Goal: Information Seeking & Learning: Compare options

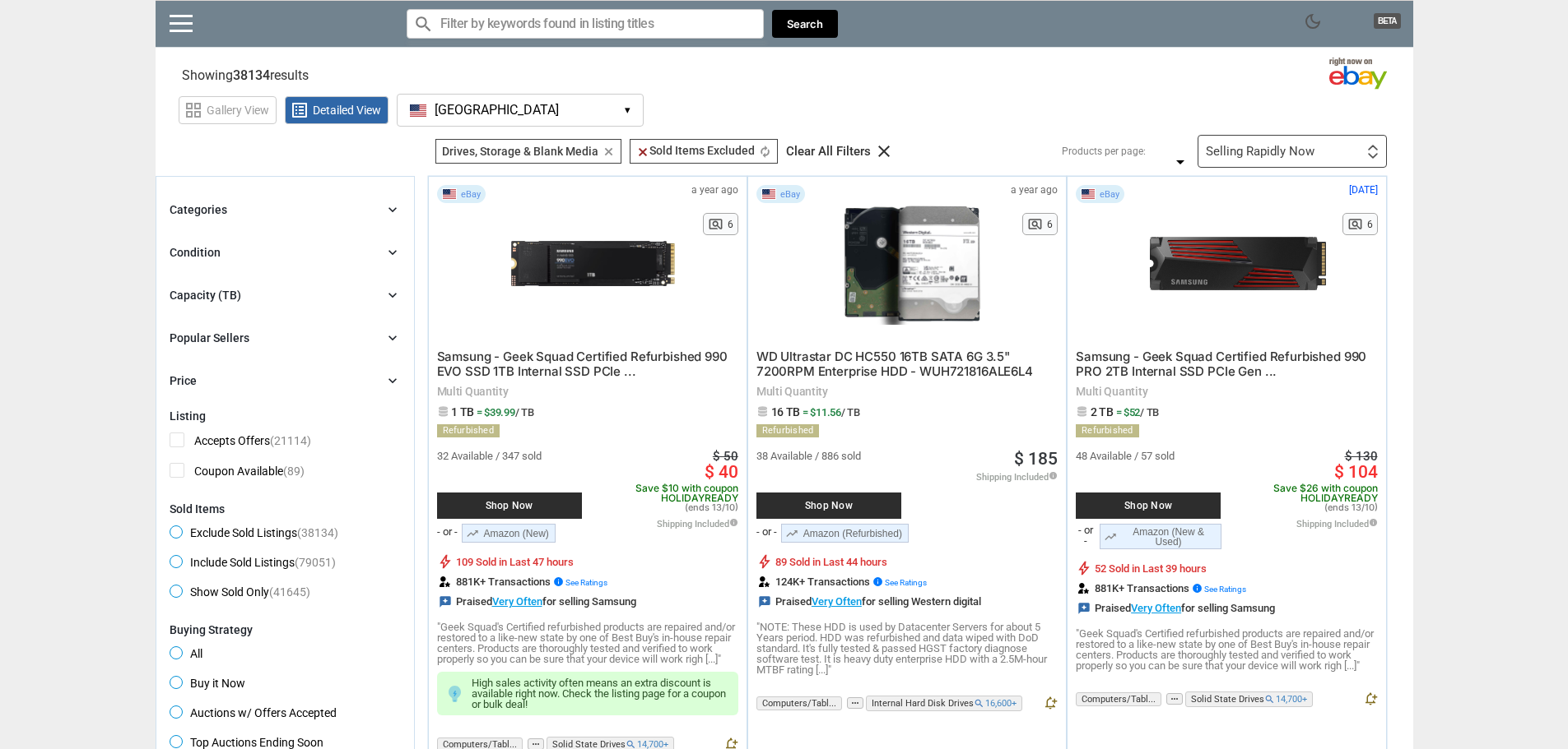
click at [608, 149] on icon "clear" at bounding box center [609, 152] width 12 height 12
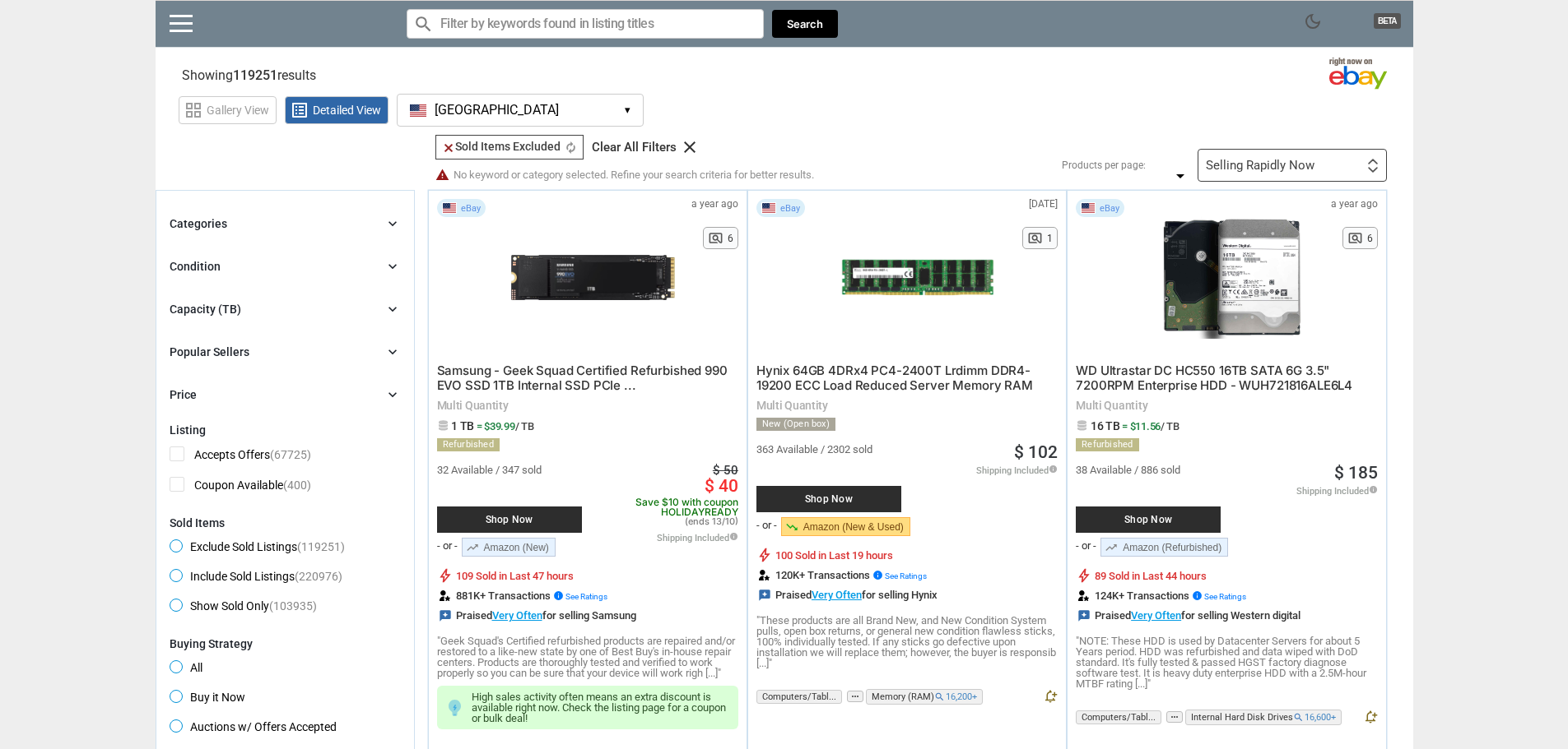
click at [682, 149] on icon "clear" at bounding box center [690, 147] width 19 height 19
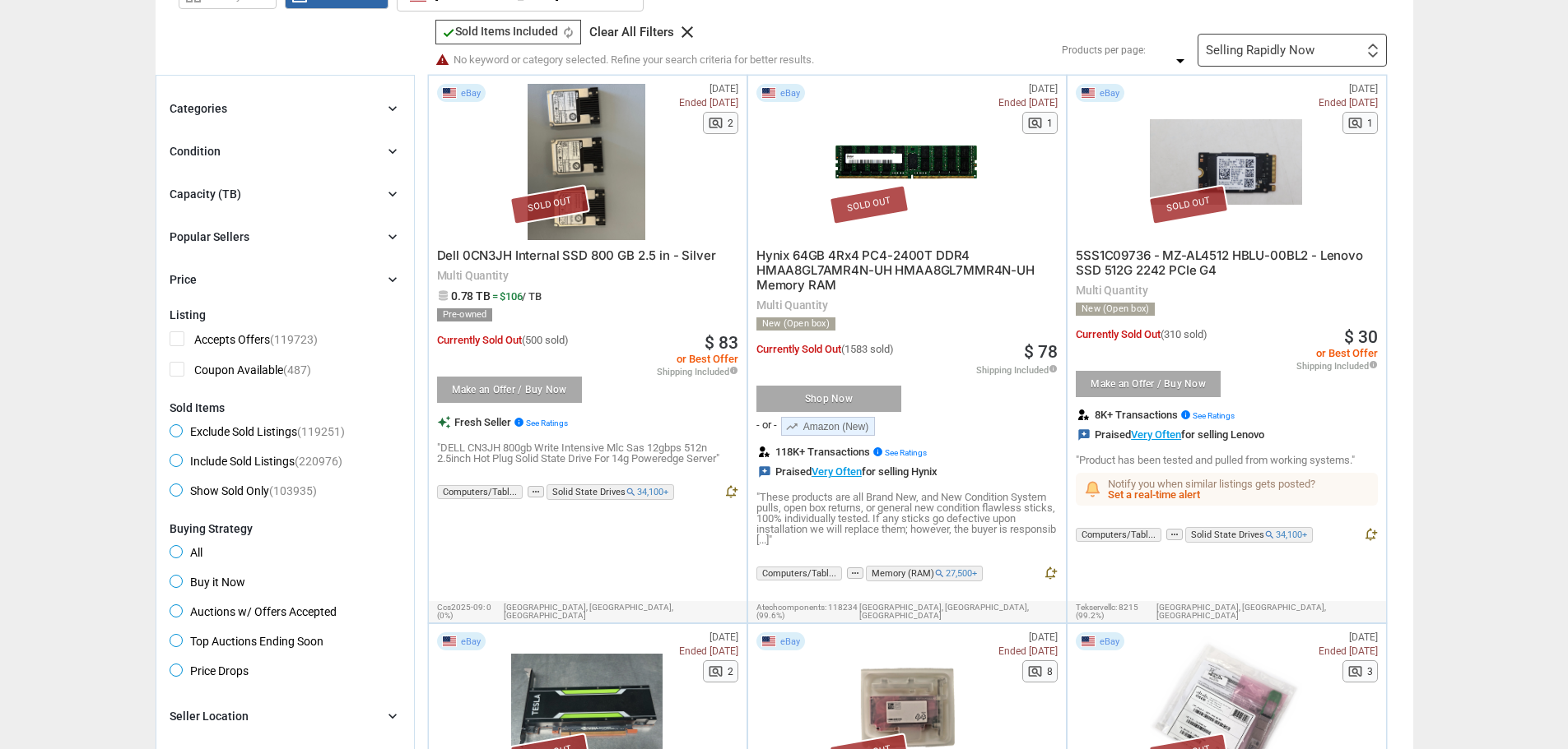
scroll to position [83, 0]
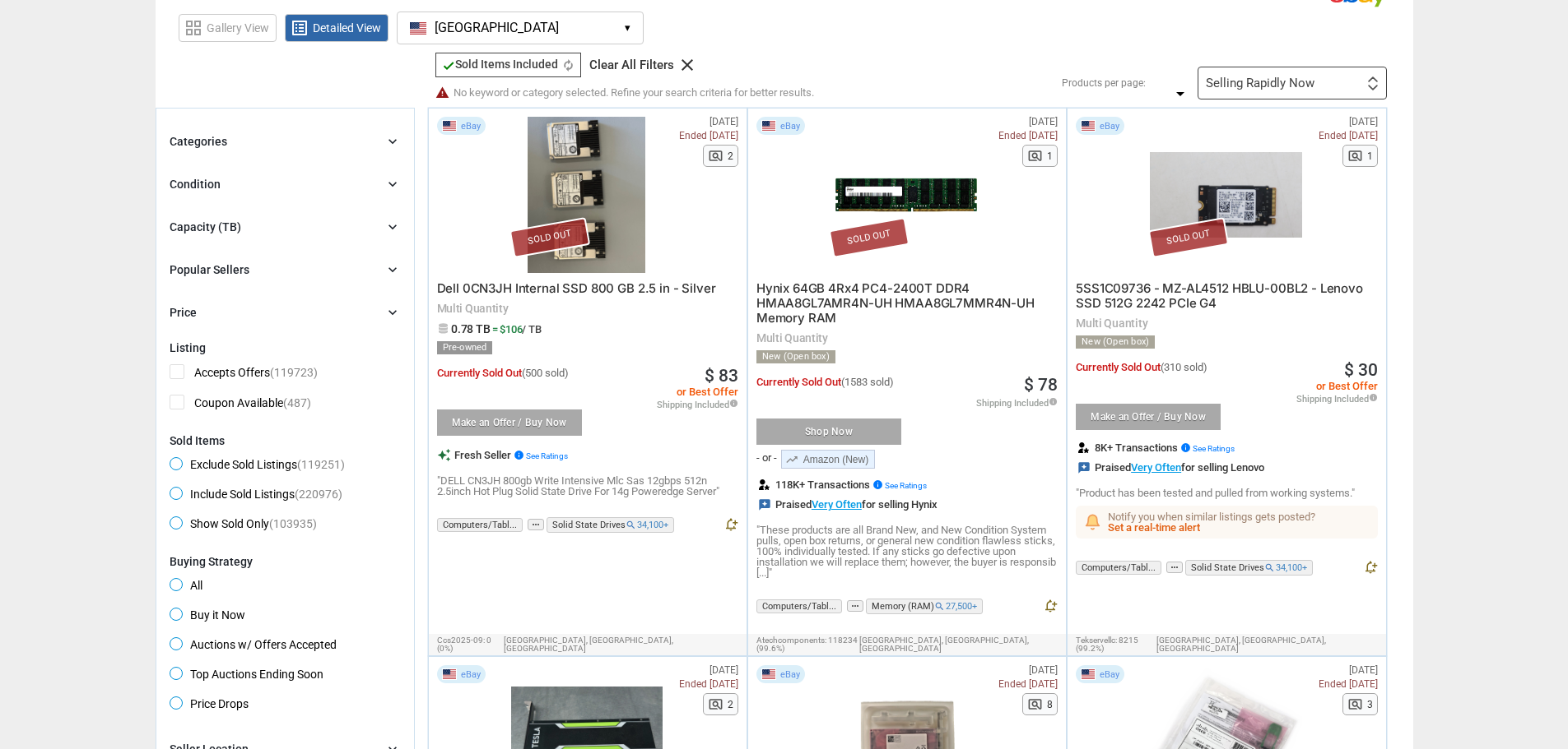
click at [206, 135] on div "Categories" at bounding box center [199, 141] width 58 height 17
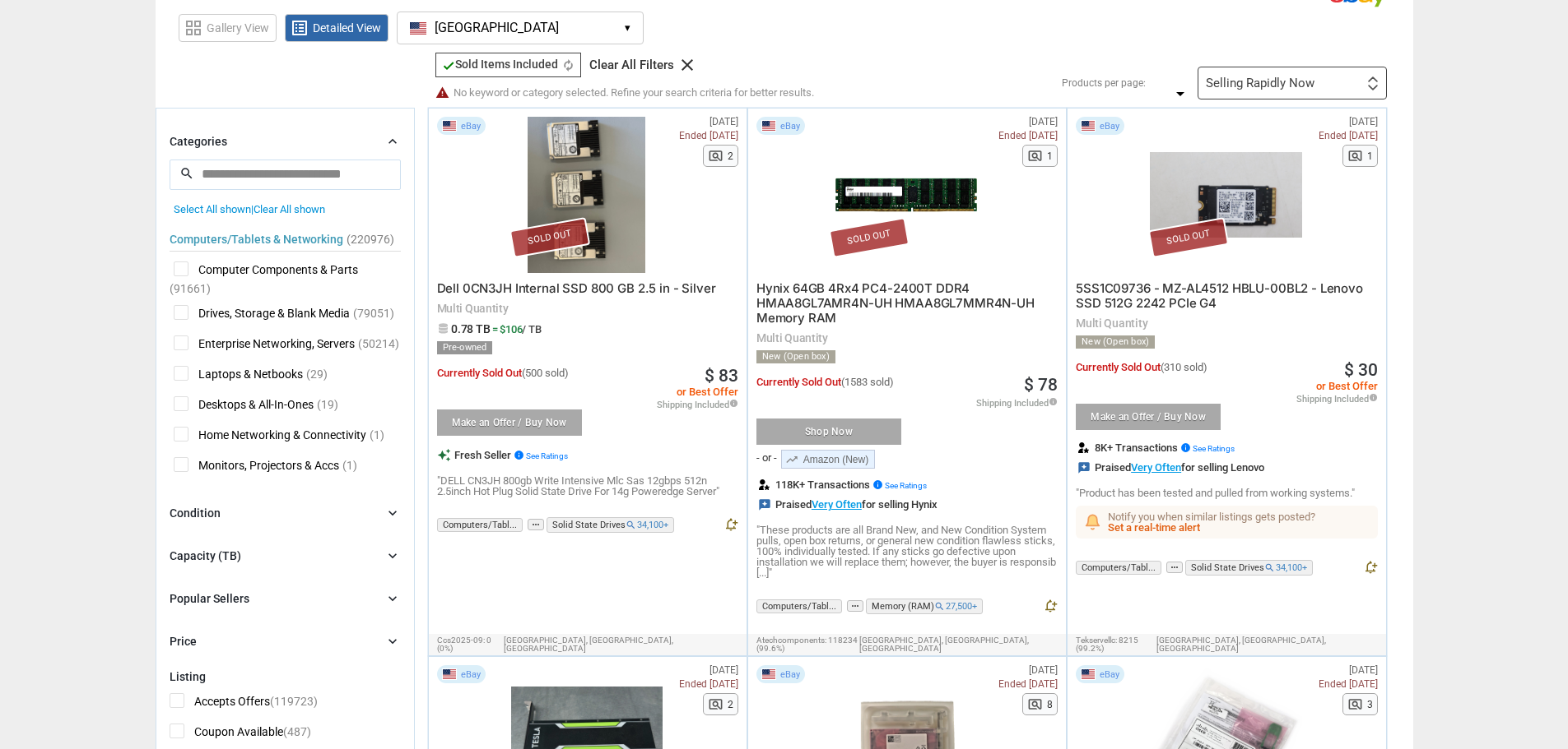
click at [184, 312] on span "Drives, Storage & Blank Media" at bounding box center [262, 315] width 176 height 20
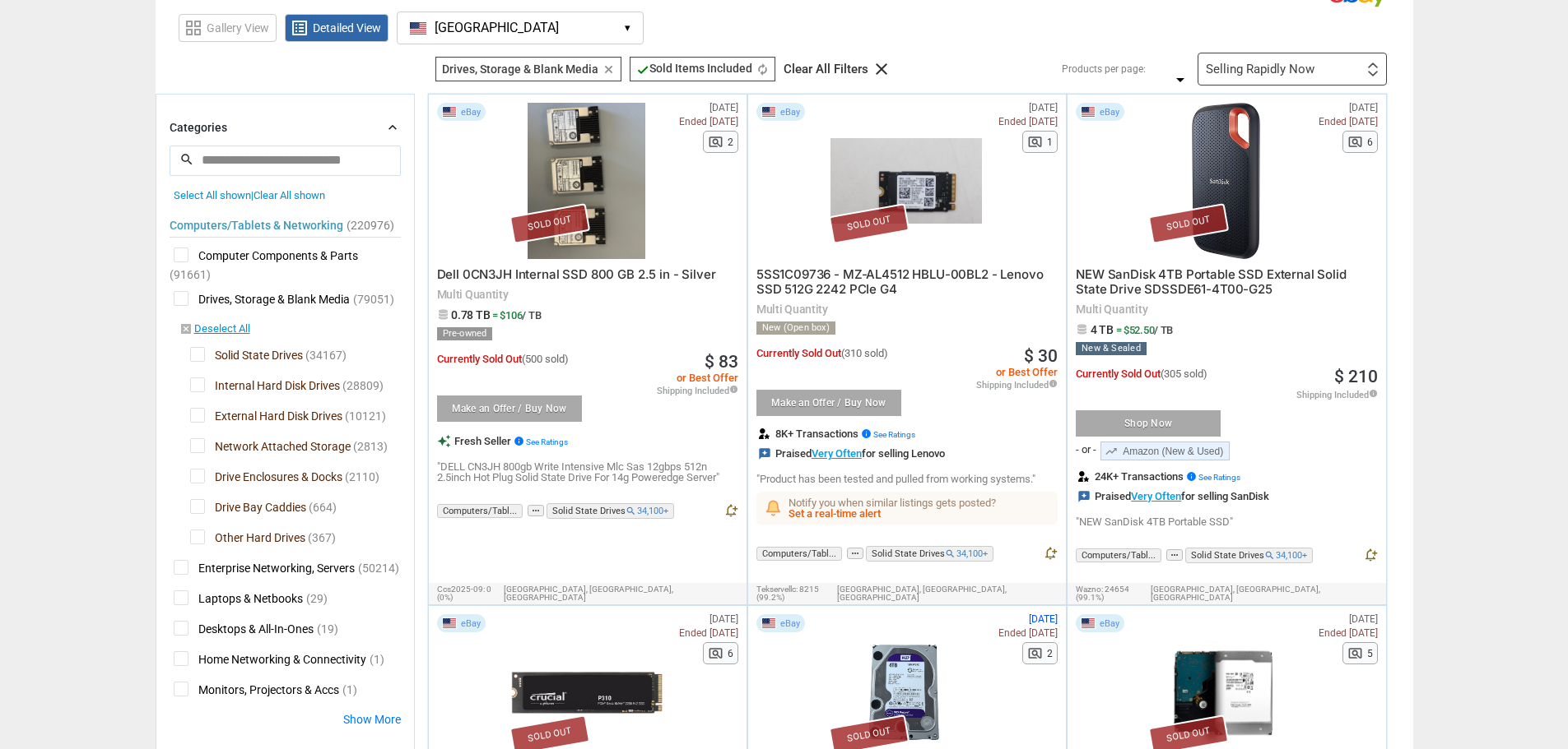
click at [195, 352] on span "Solid State Drives" at bounding box center [246, 356] width 112 height 20
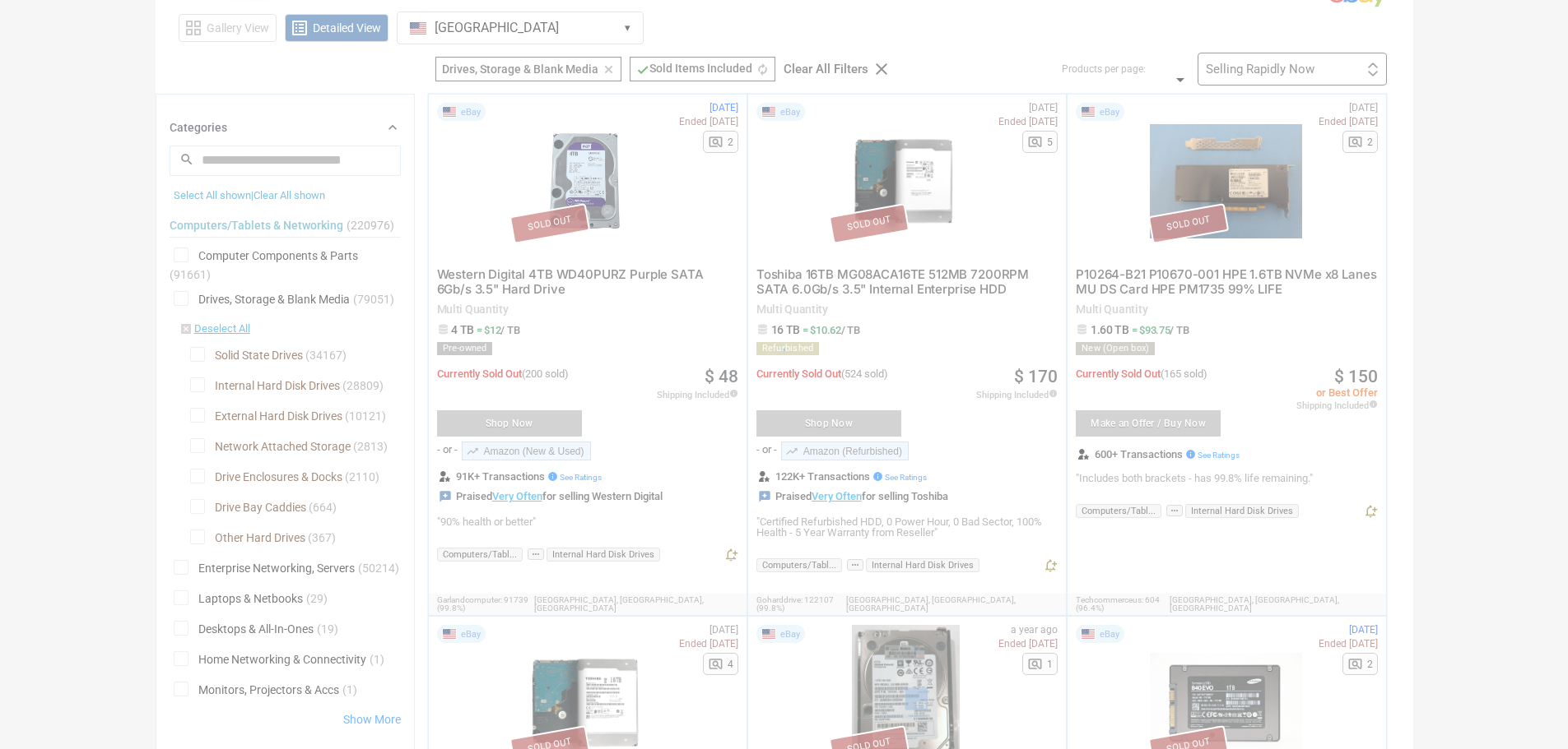
click at [193, 442] on div at bounding box center [784, 374] width 1568 height 749
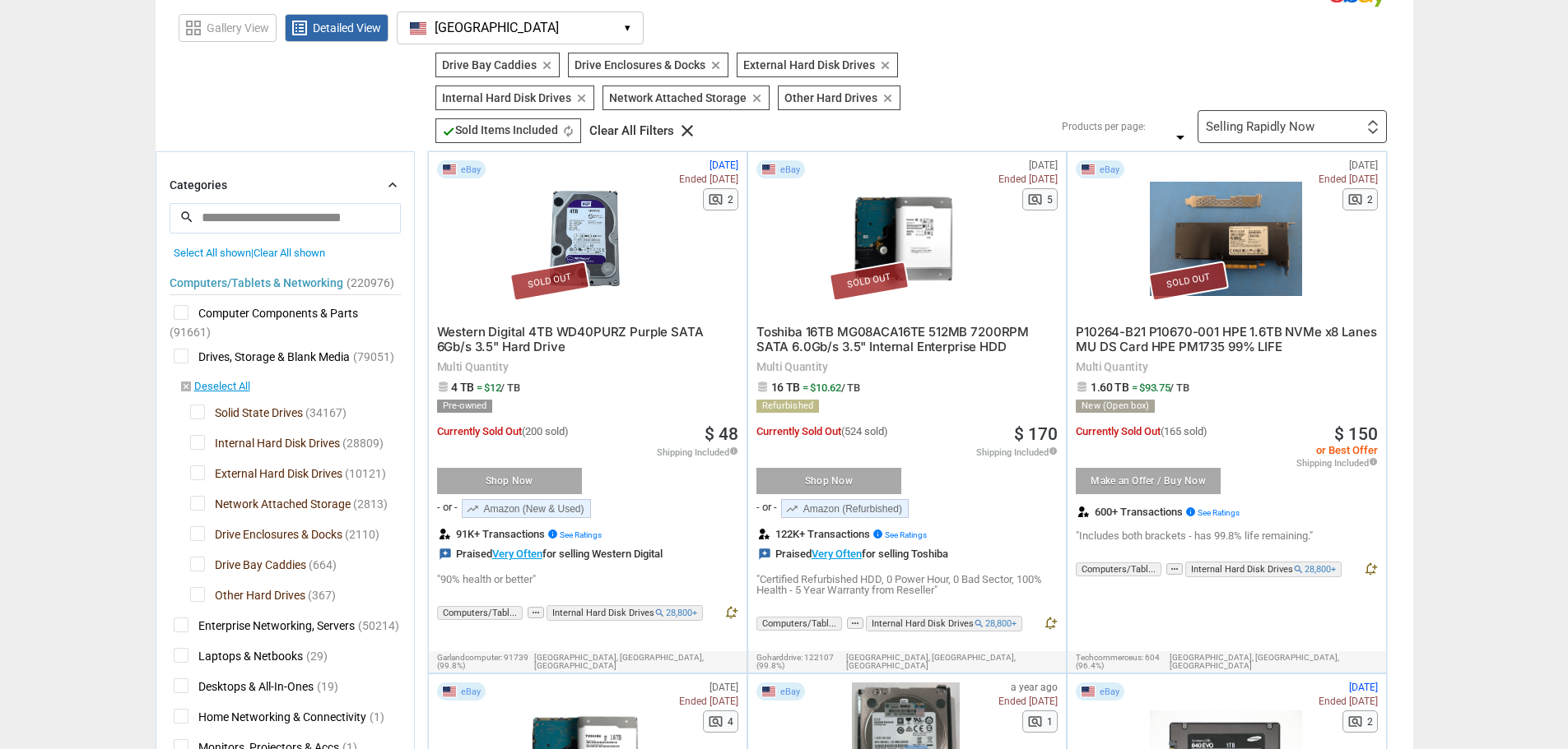
click at [198, 531] on span "Drive Enclosures & Docks" at bounding box center [265, 537] width 152 height 20
click at [199, 567] on span "Drive Bay Caddies" at bounding box center [248, 566] width 116 height 20
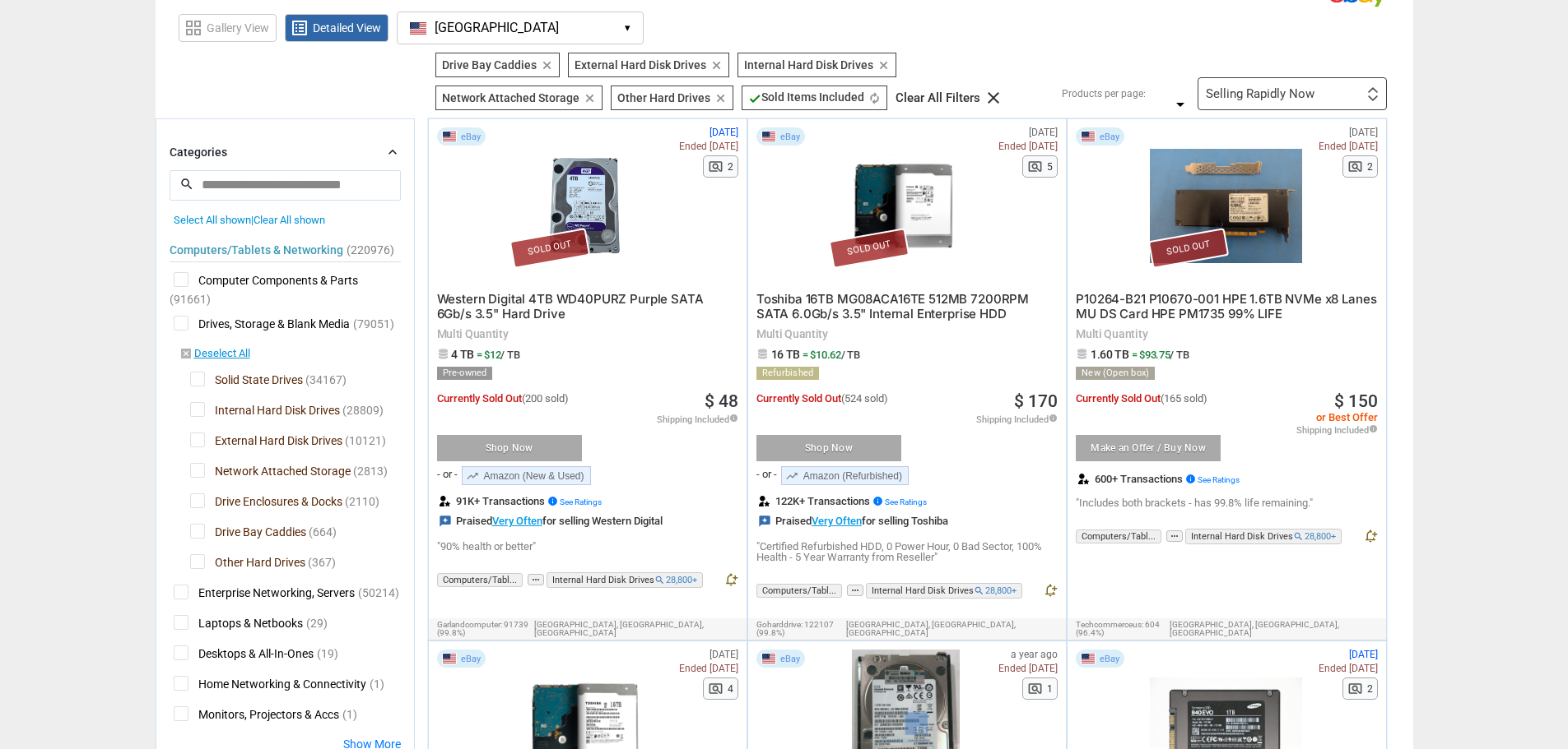
click at [201, 562] on span "Other Hard Drives" at bounding box center [247, 564] width 115 height 20
click at [198, 533] on span "Drive Bay Caddies" at bounding box center [248, 534] width 116 height 20
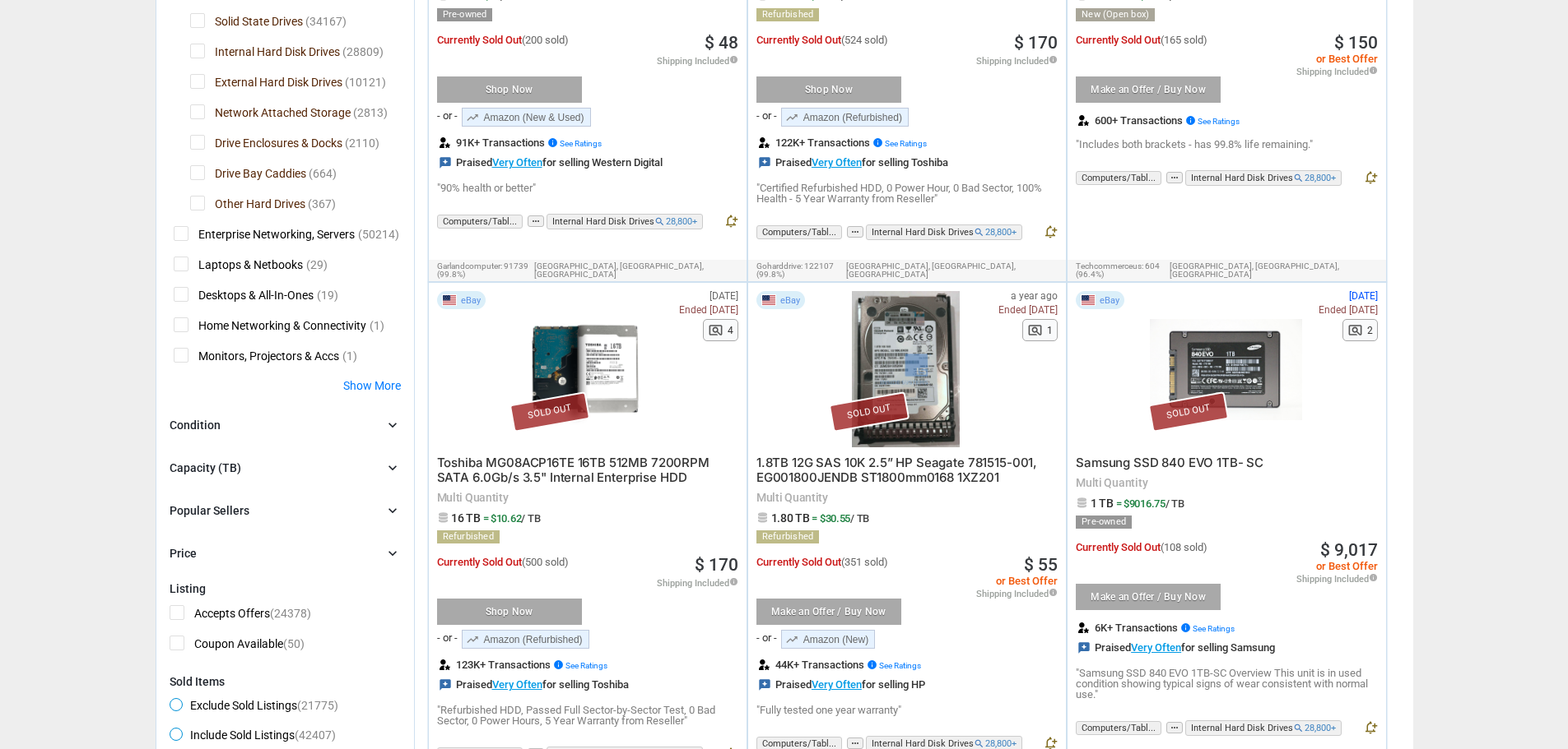
scroll to position [493, 0]
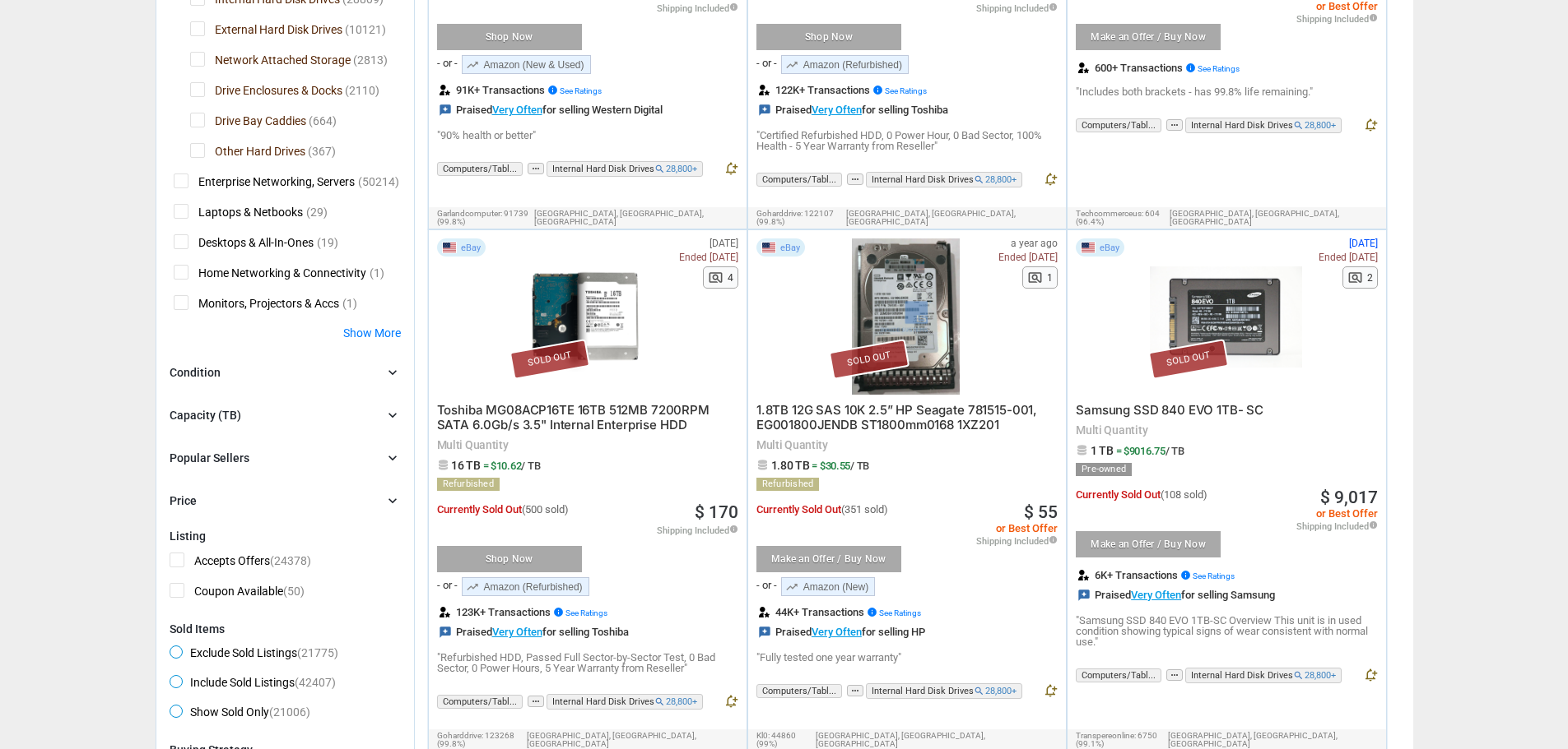
click at [206, 413] on div "Capacity (TB)" at bounding box center [205, 415] width 71 height 17
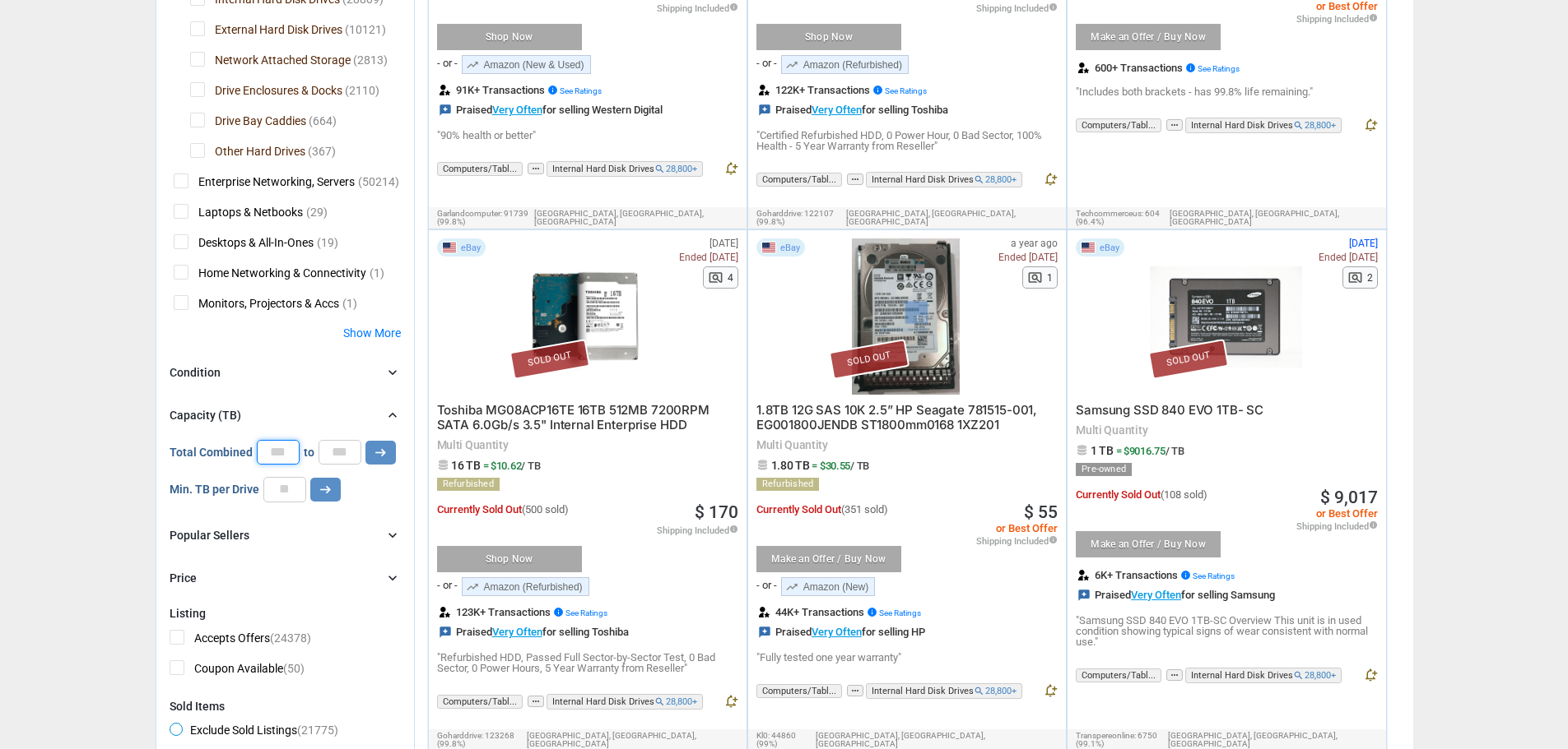
click at [284, 454] on input "number" at bounding box center [278, 452] width 43 height 25
type input "**"
click at [323, 446] on input "number" at bounding box center [340, 452] width 43 height 25
type input "**"
click at [387, 449] on button "arrow_right_alt" at bounding box center [380, 452] width 31 height 24
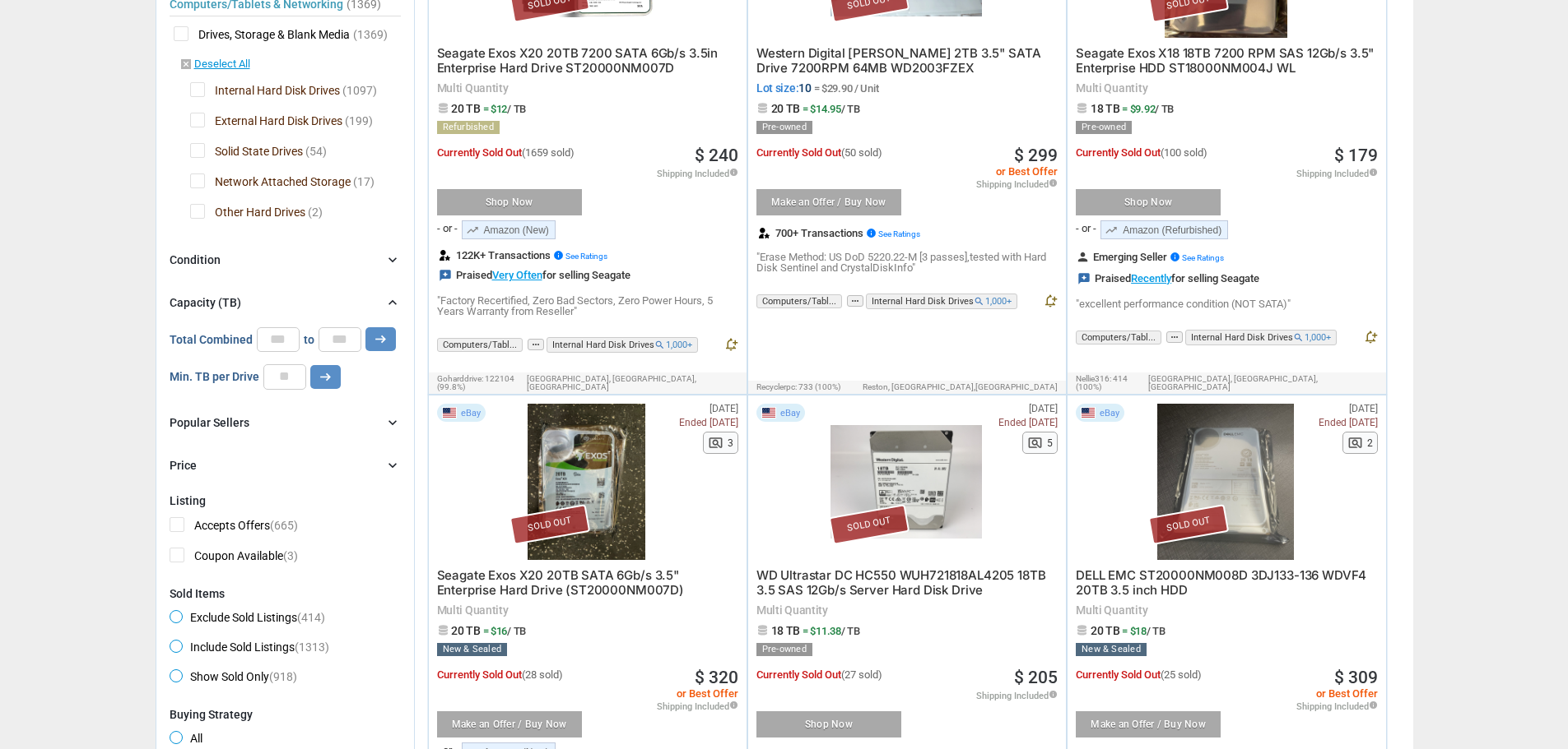
scroll to position [329, 0]
click at [278, 379] on input "number" at bounding box center [285, 376] width 43 height 25
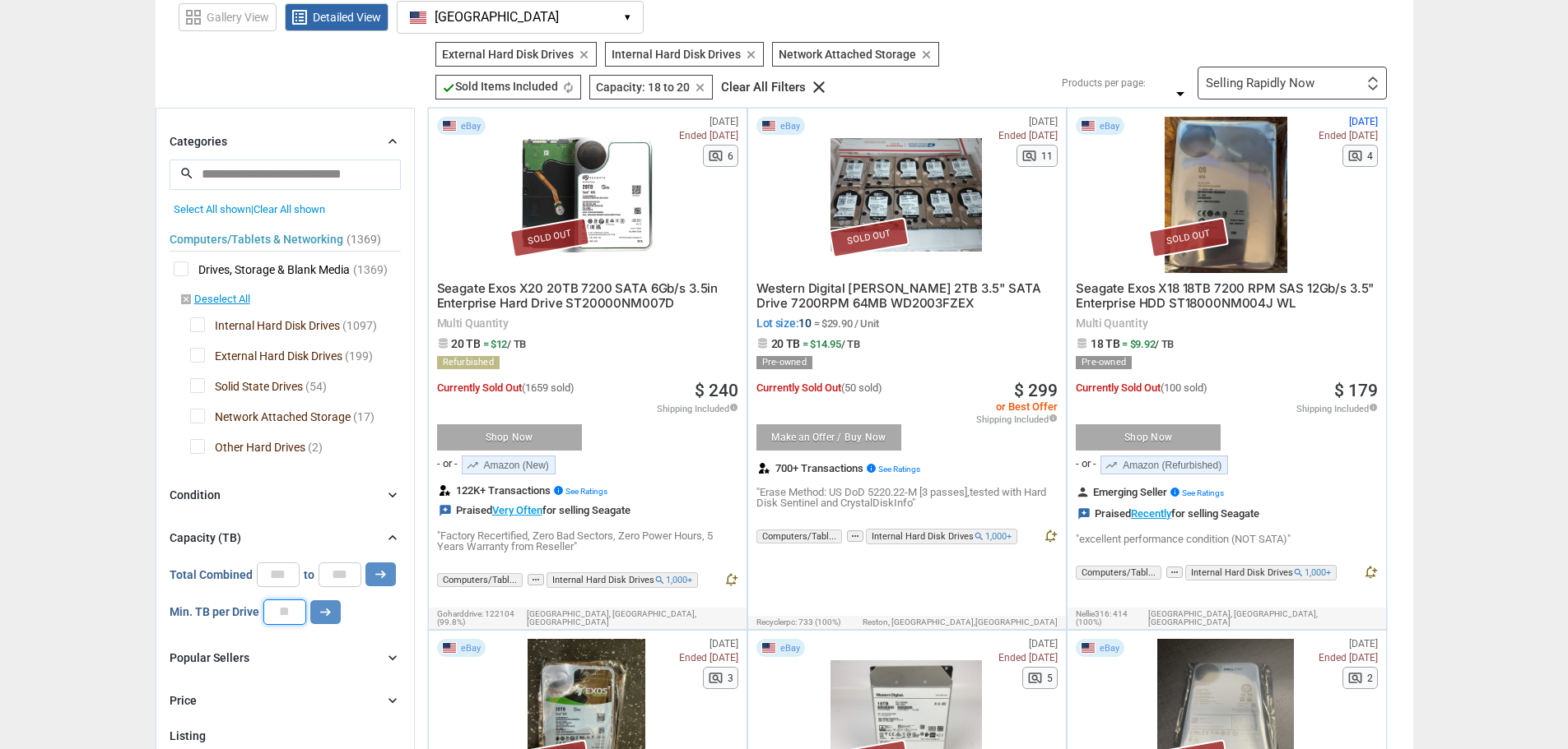
scroll to position [83, 0]
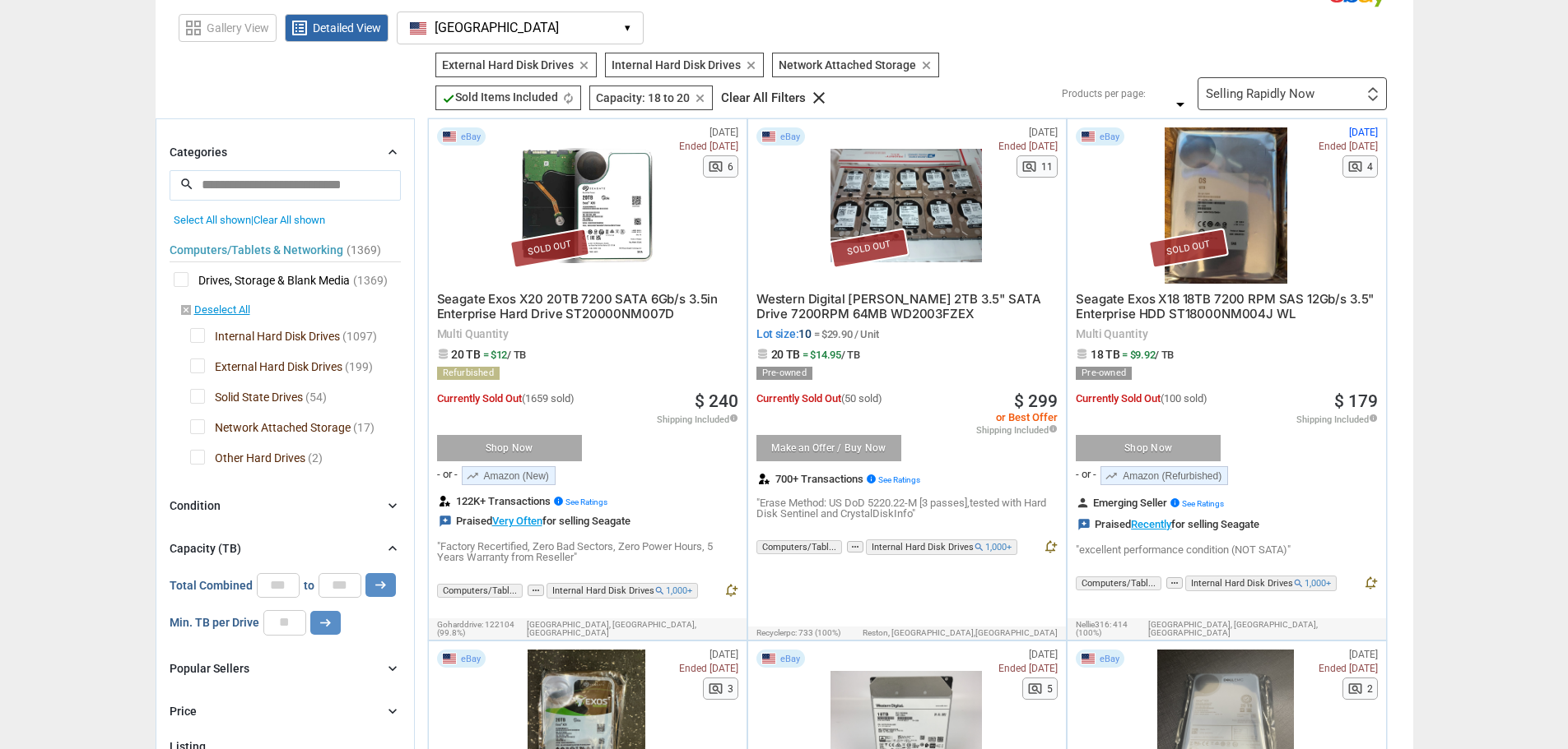
click at [1377, 97] on img at bounding box center [1372, 98] width 11 height 6
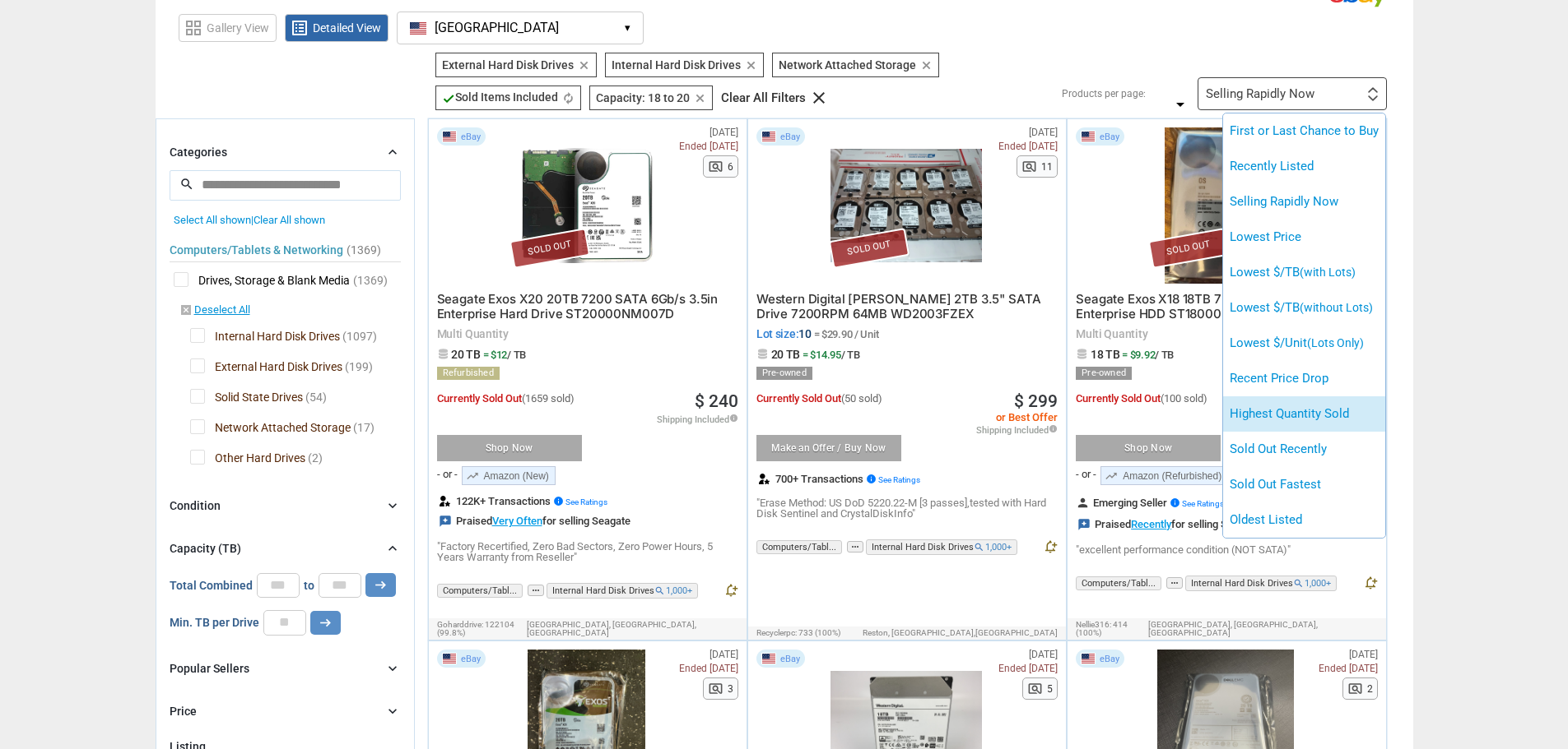
click at [1261, 414] on li "Highest Quantity Sold" at bounding box center [1304, 414] width 163 height 35
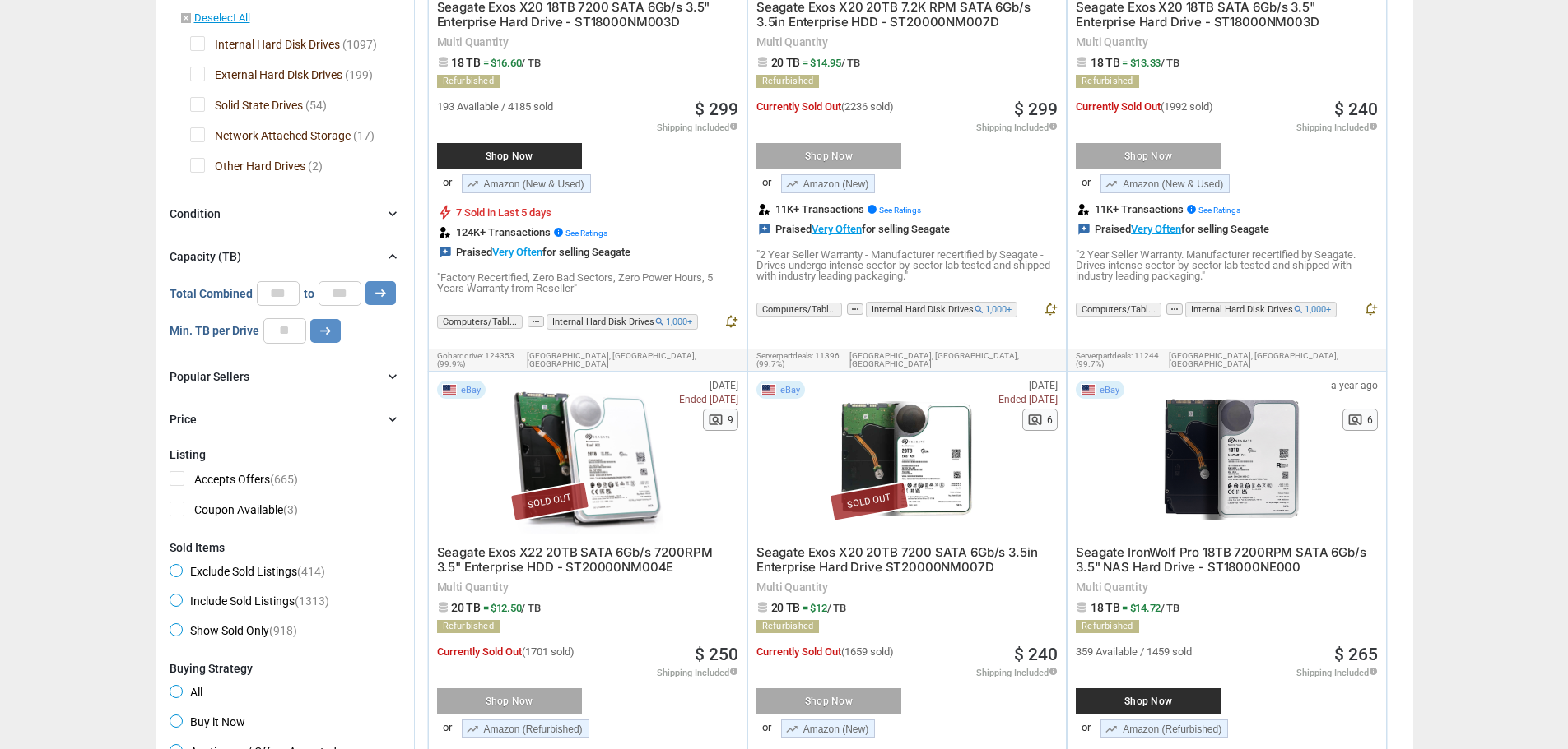
scroll to position [411, 0]
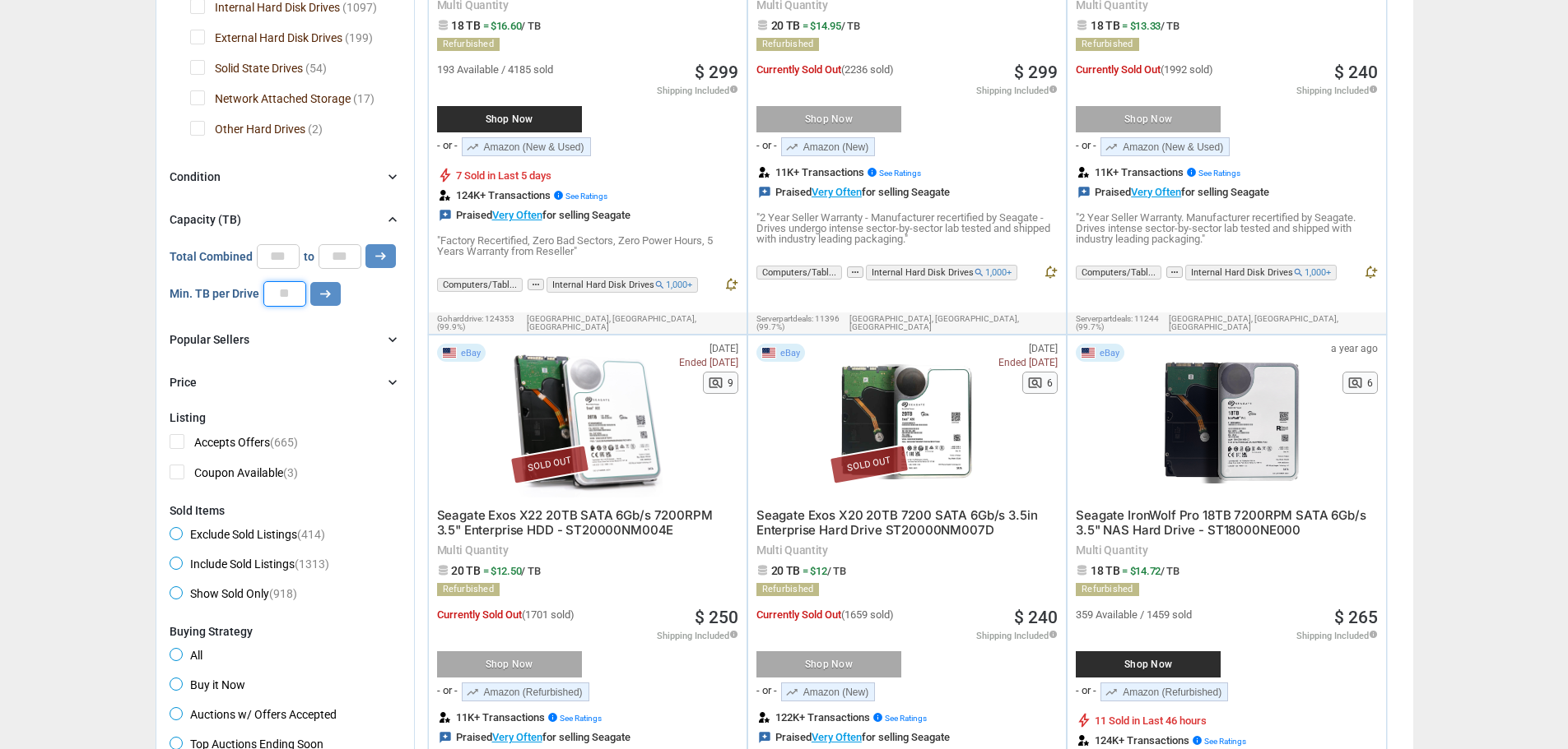
click at [286, 299] on input "number" at bounding box center [285, 293] width 43 height 25
type input "*****"
click at [318, 297] on icon "arrow_right_alt" at bounding box center [326, 294] width 16 height 16
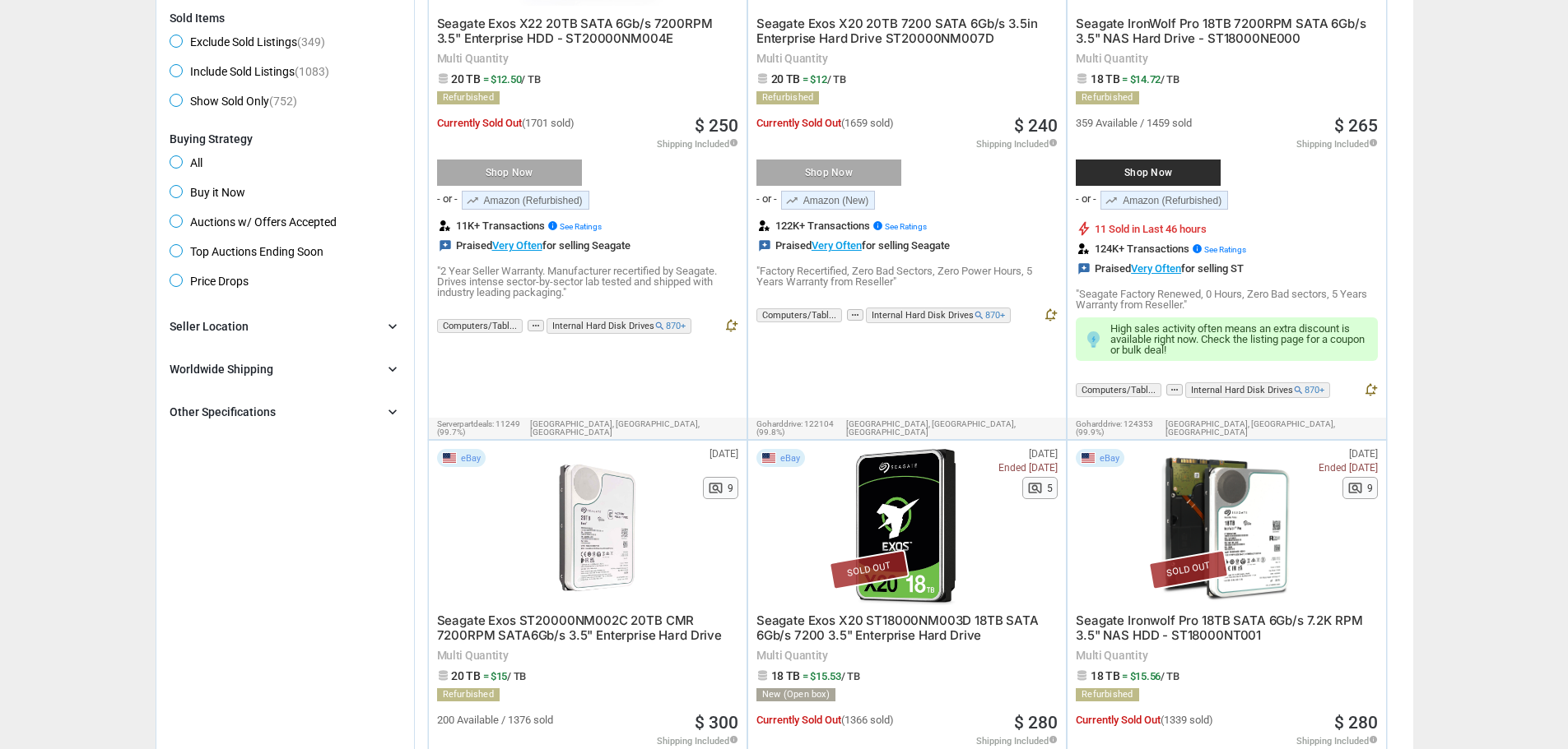
scroll to position [904, 0]
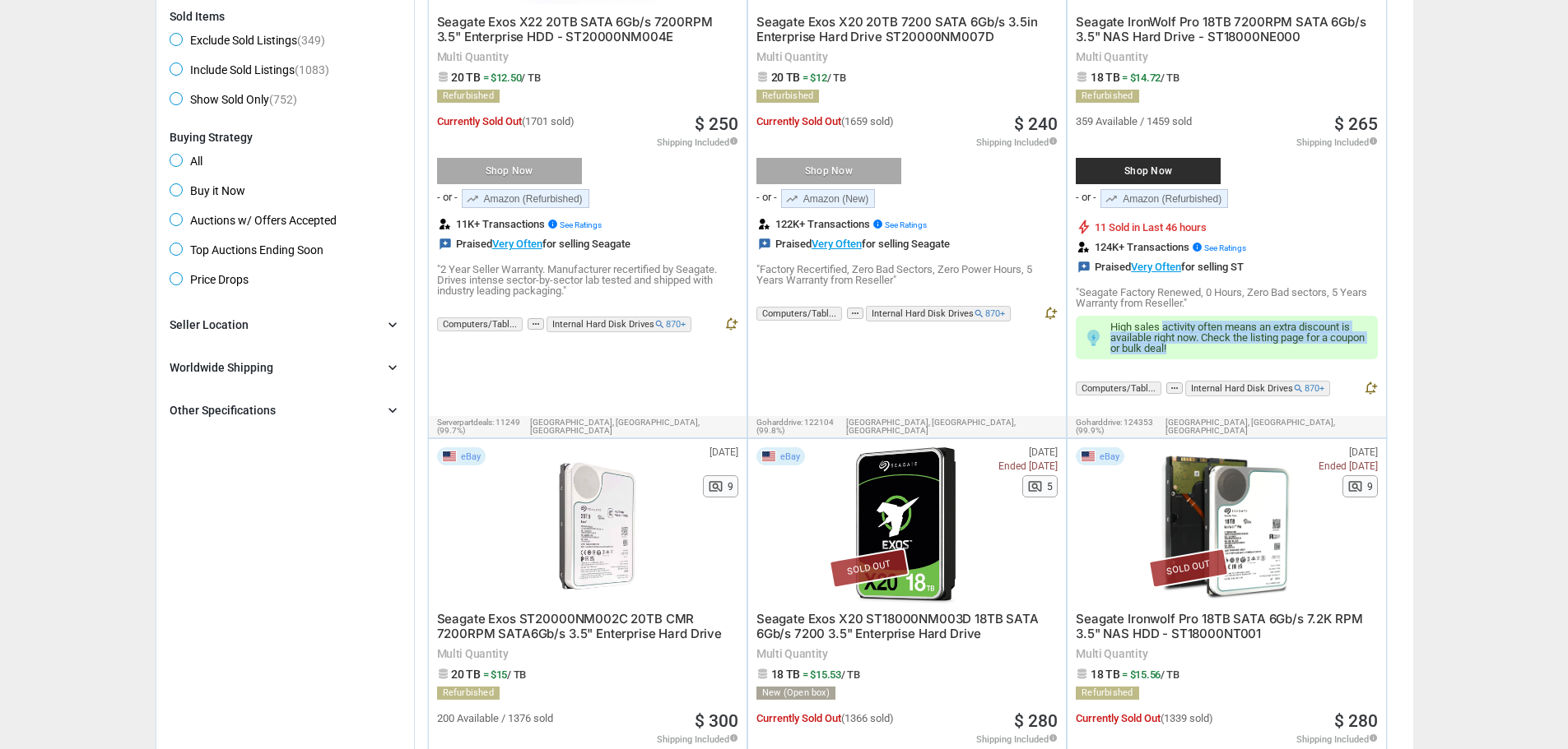
drag, startPoint x: 1177, startPoint y: 317, endPoint x: 1326, endPoint y: 341, distance: 150.9
click at [1326, 341] on p "High sales activity often means an extra discount is available right now. Check…" at bounding box center [1239, 337] width 258 height 32
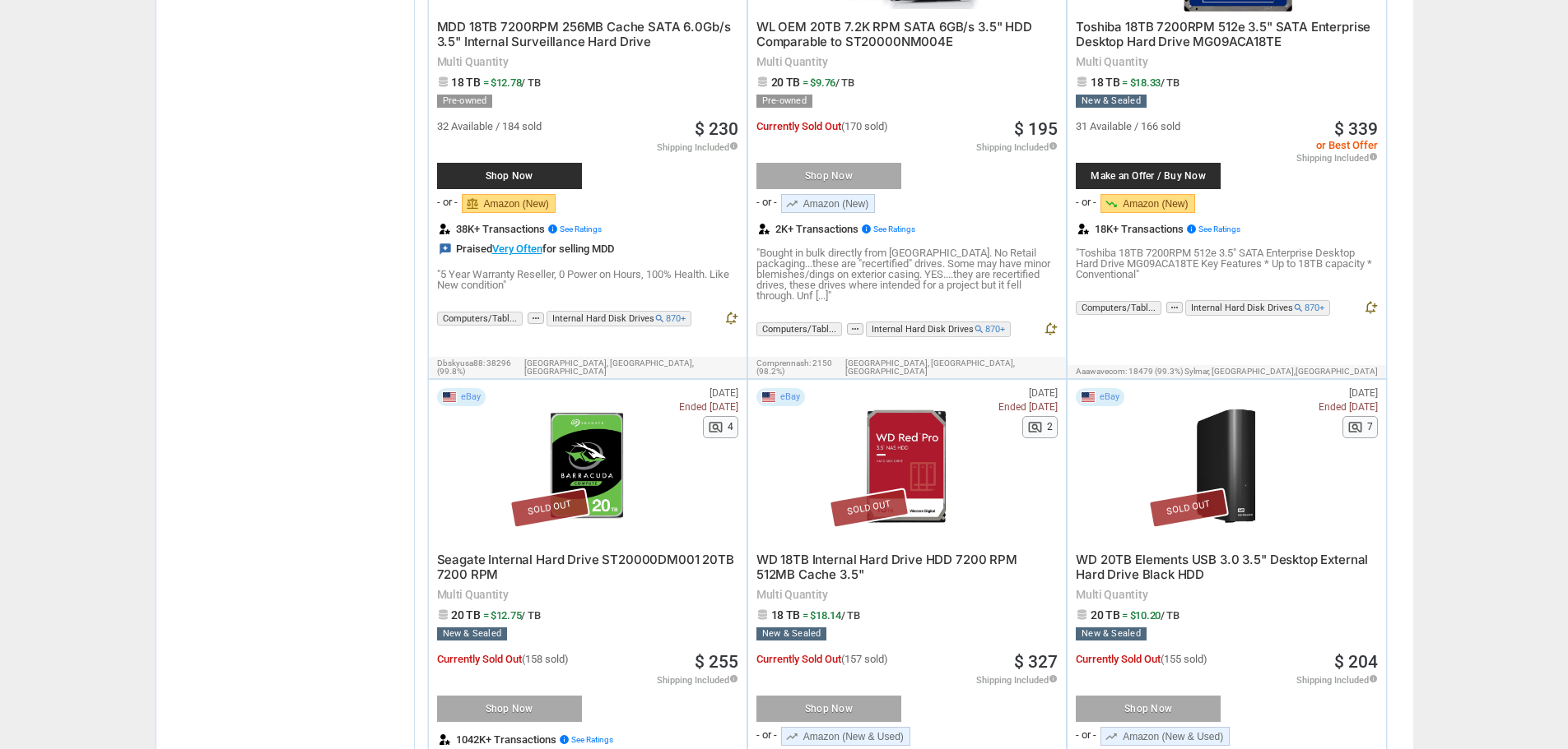
scroll to position [5931, 0]
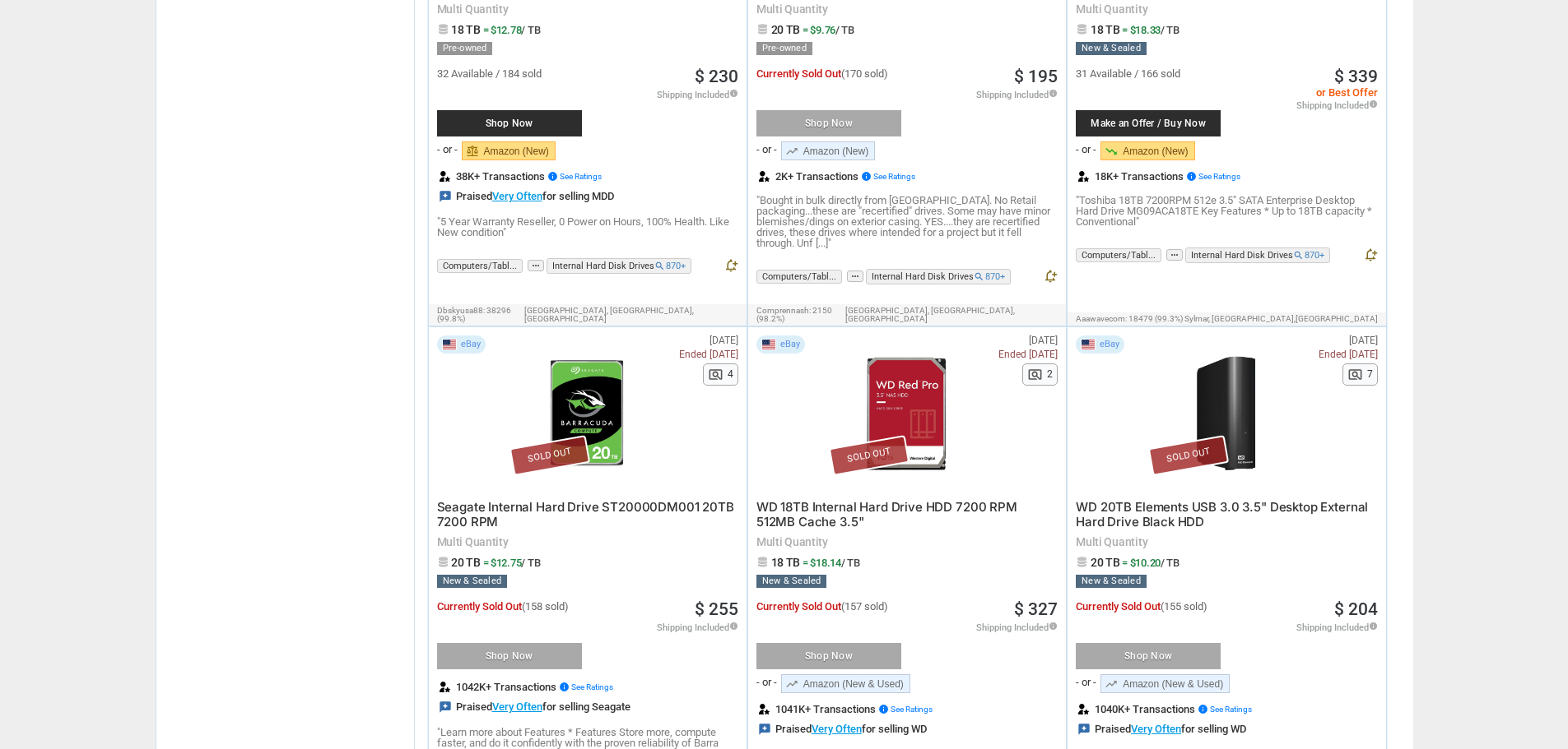
click at [1176, 500] on span "WD 20TB Elements USB 3.0 3.5" Desktop External Hard Drive Black HDD" at bounding box center [1221, 515] width 293 height 31
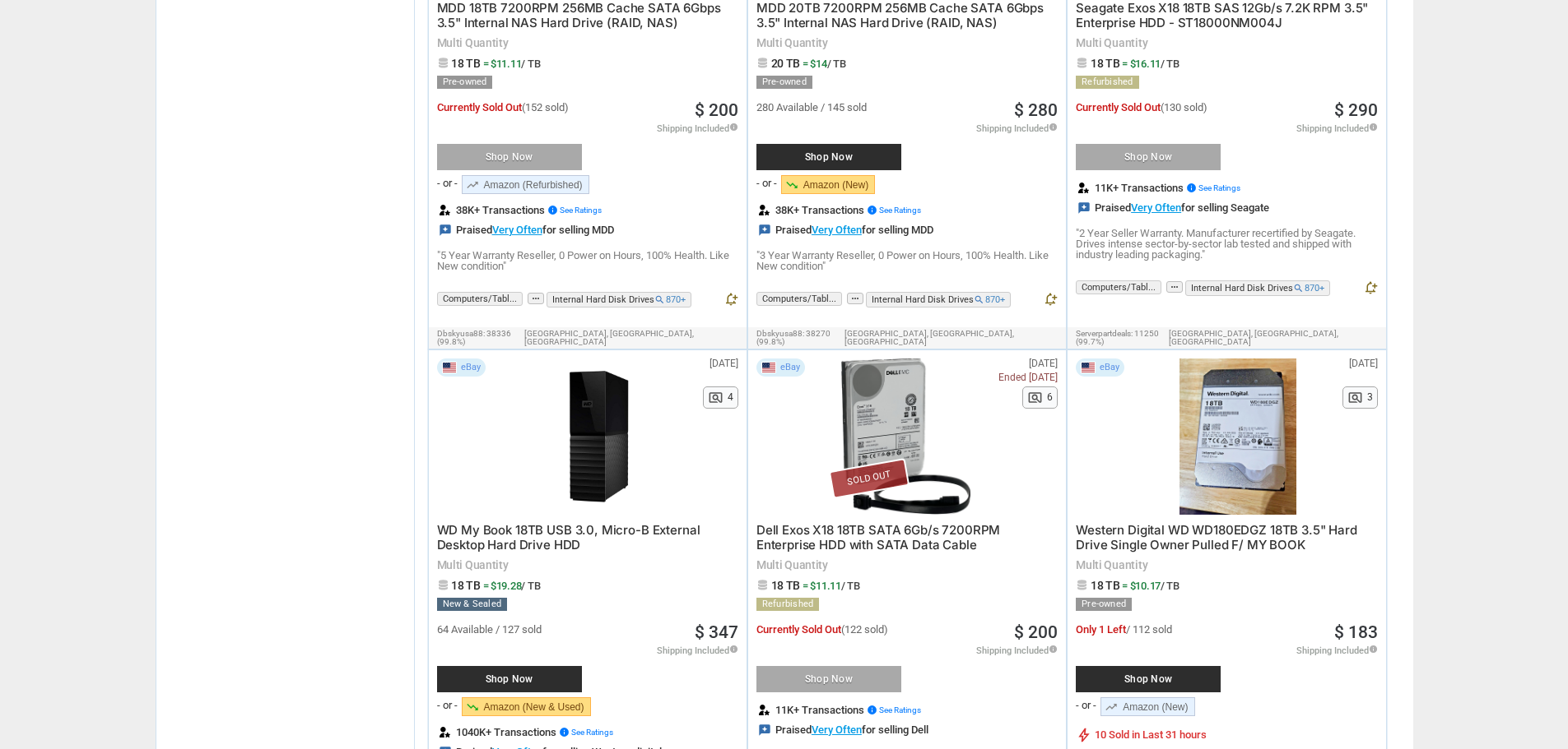
scroll to position [6966, 0]
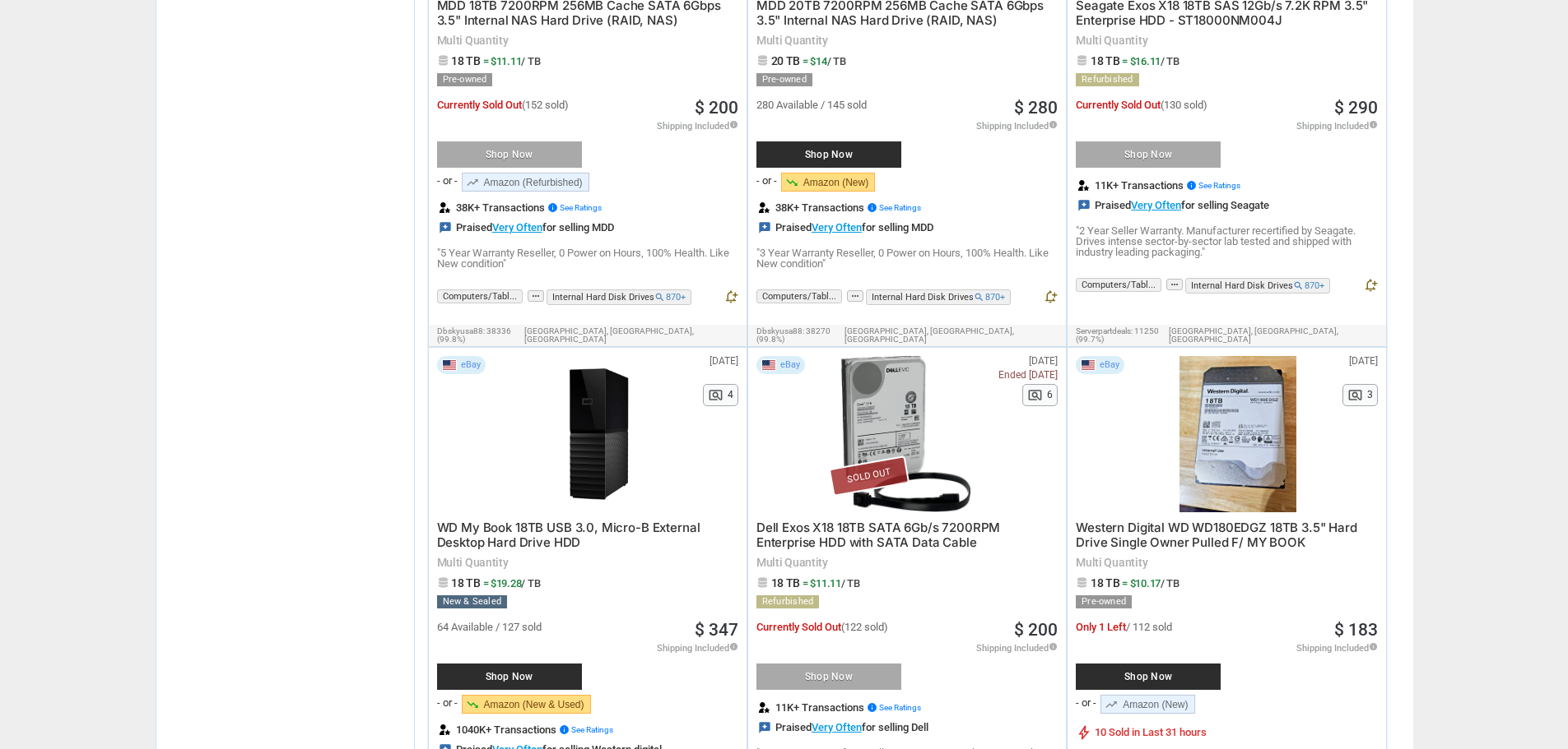
click at [1240, 356] on div at bounding box center [1238, 435] width 176 height 156
